Goal: Information Seeking & Learning: Find opportunities

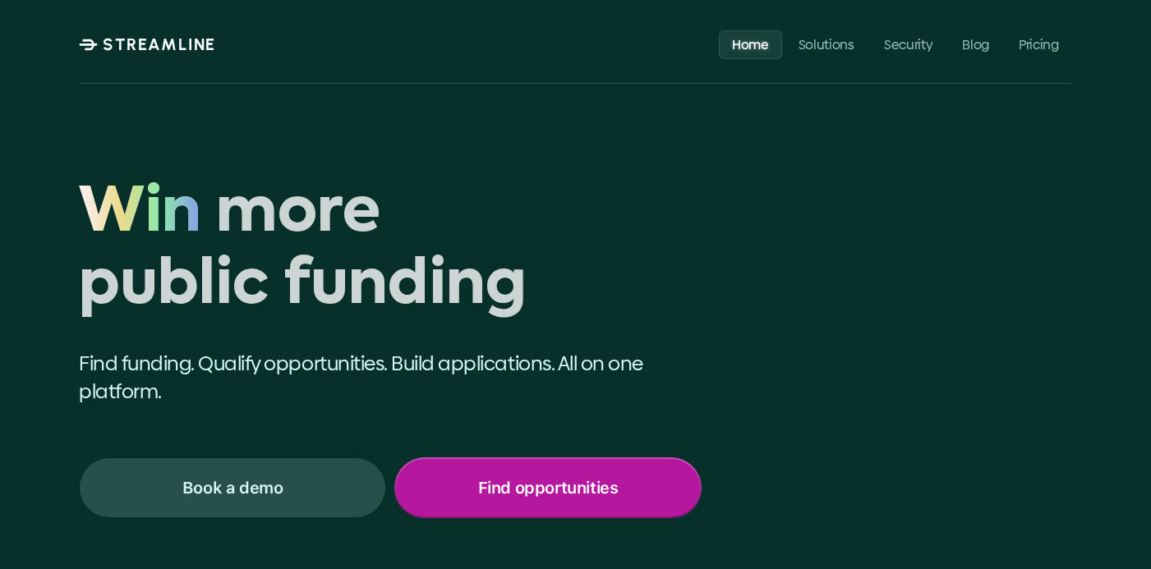
click at [519, 492] on p "Find opportunities" at bounding box center [548, 487] width 140 height 21
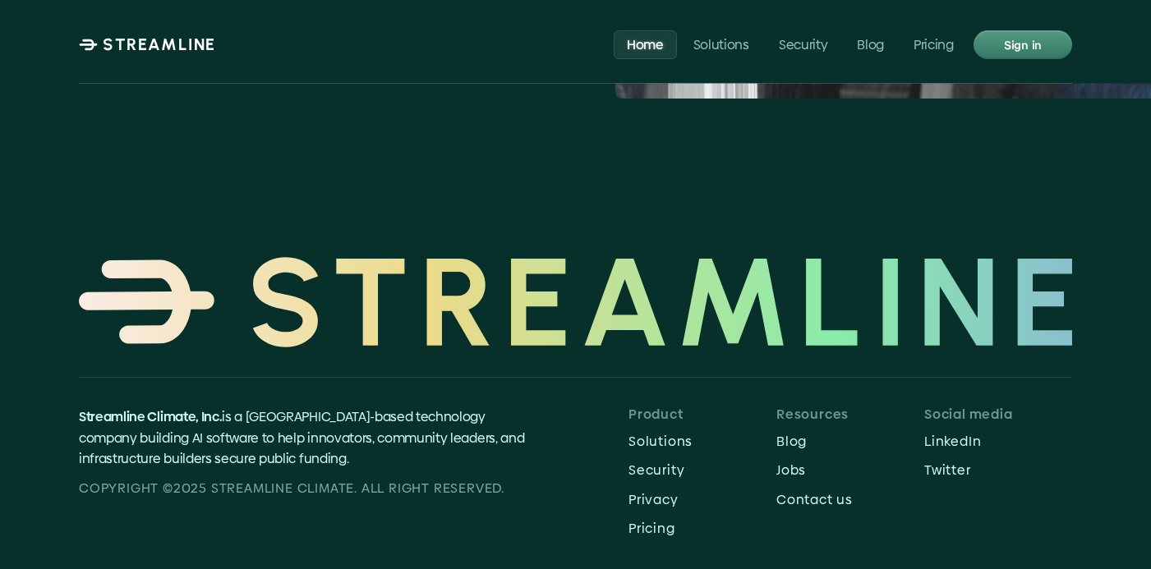
scroll to position [7672, 0]
